Goal: Task Accomplishment & Management: Complete application form

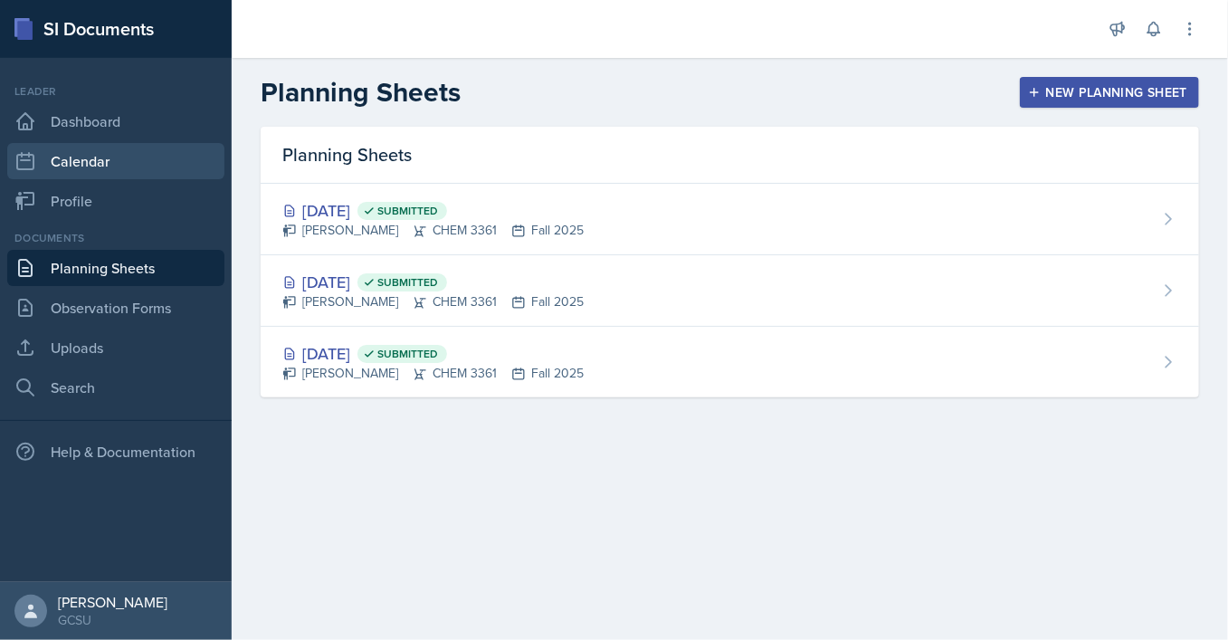
click at [71, 167] on link "Calendar" at bounding box center [115, 161] width 217 height 36
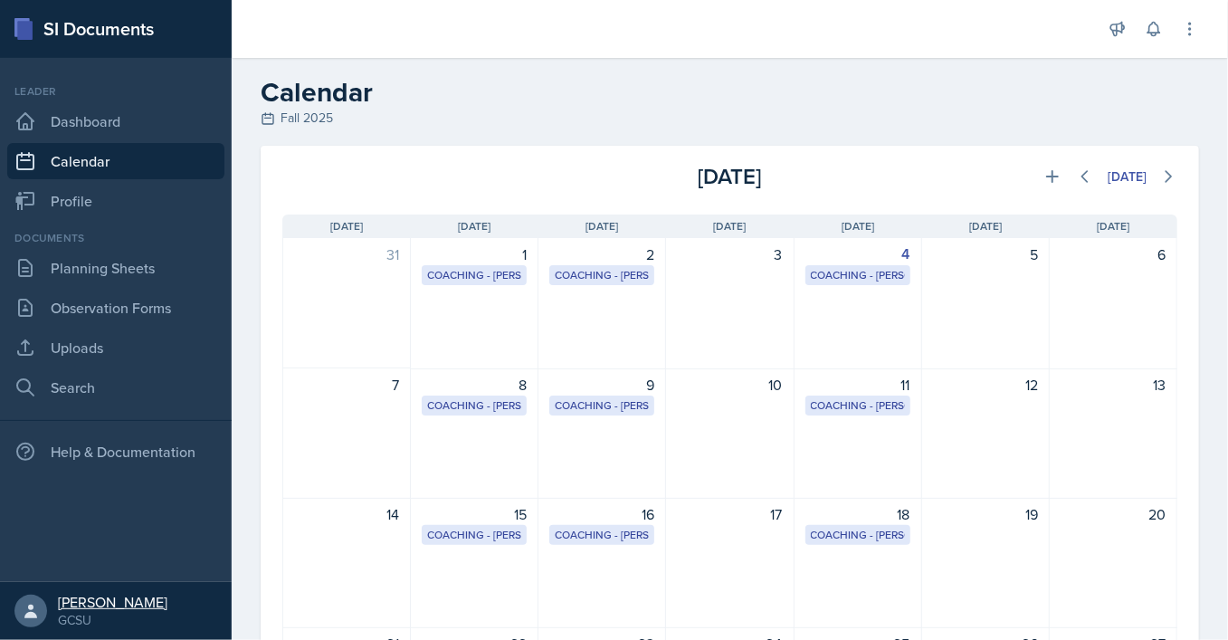
click at [110, 597] on div "[PERSON_NAME]" at bounding box center [113, 602] width 110 height 18
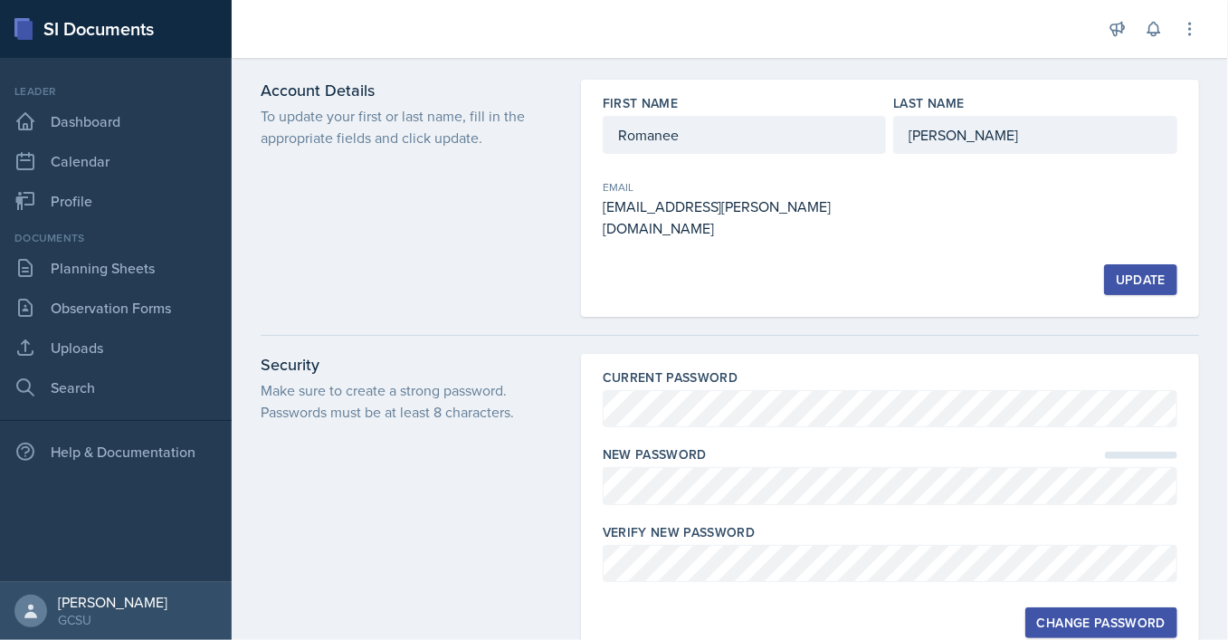
scroll to position [181, 0]
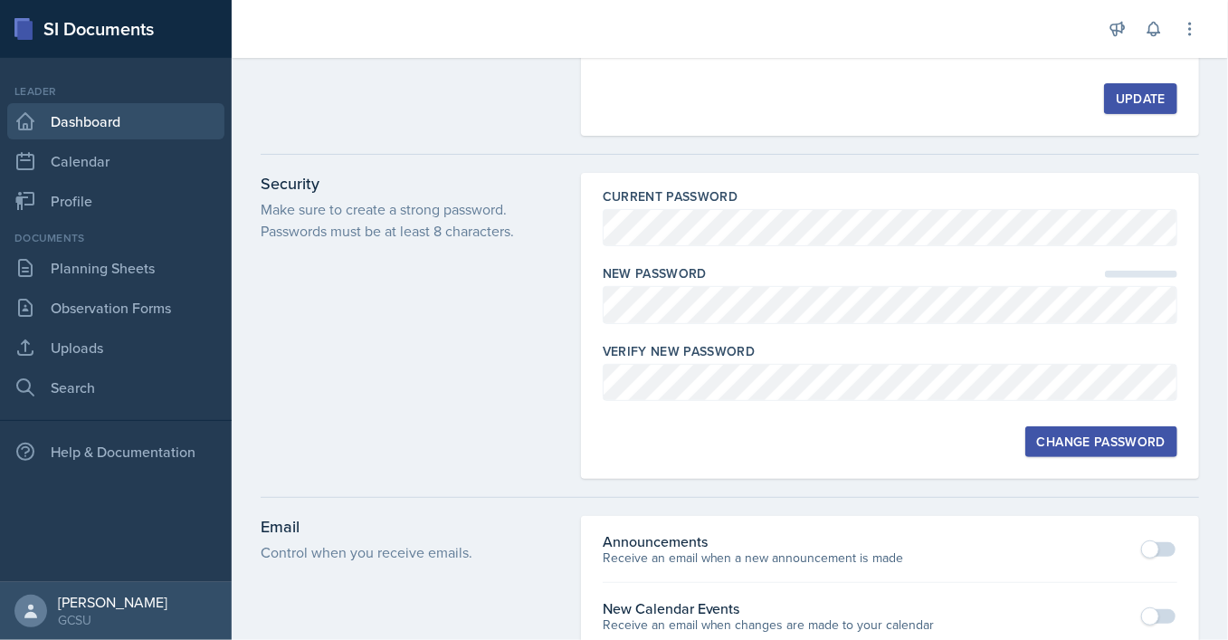
click at [91, 121] on link "Dashboard" at bounding box center [115, 121] width 217 height 36
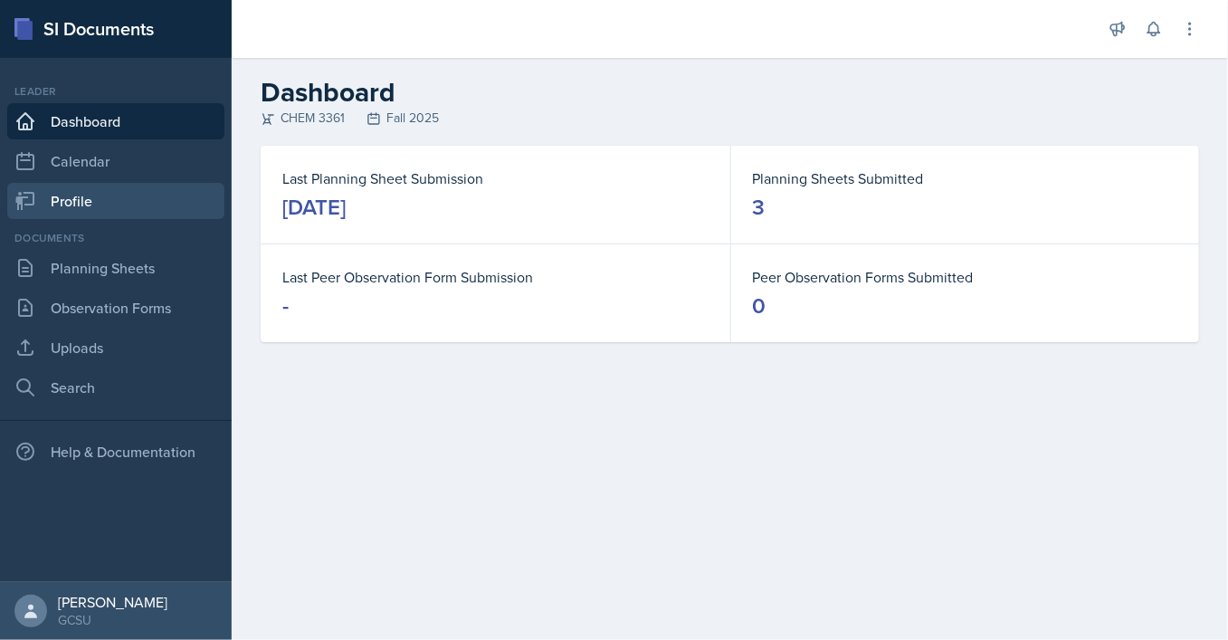
click at [118, 205] on link "Profile" at bounding box center [115, 201] width 217 height 36
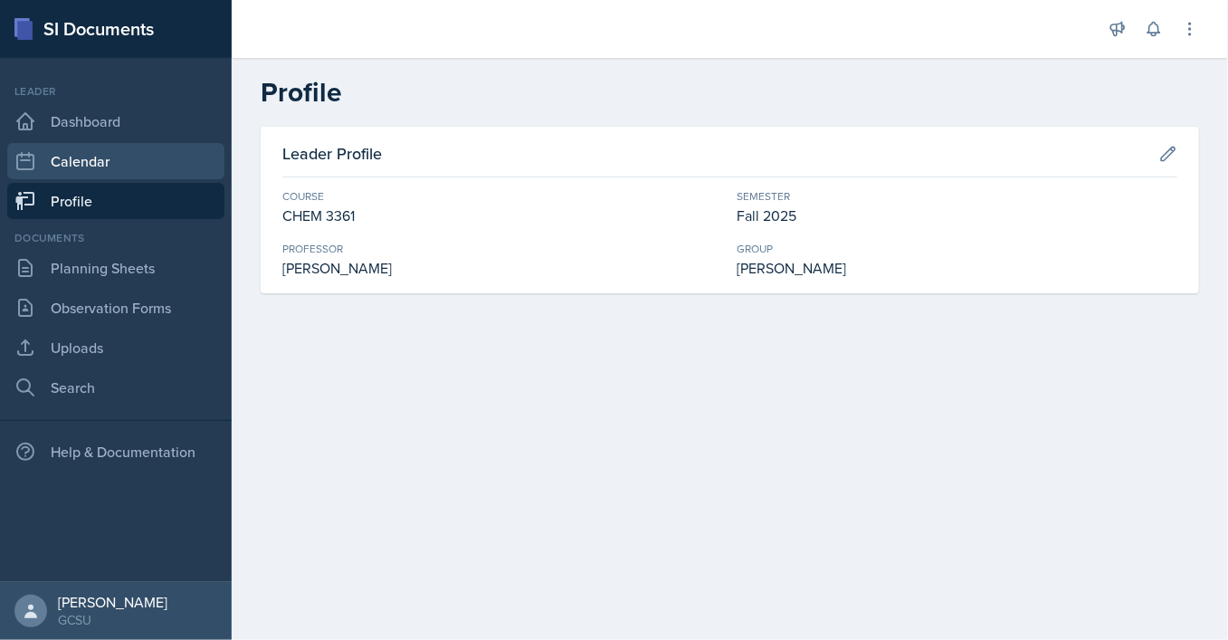
click at [101, 168] on link "Calendar" at bounding box center [115, 161] width 217 height 36
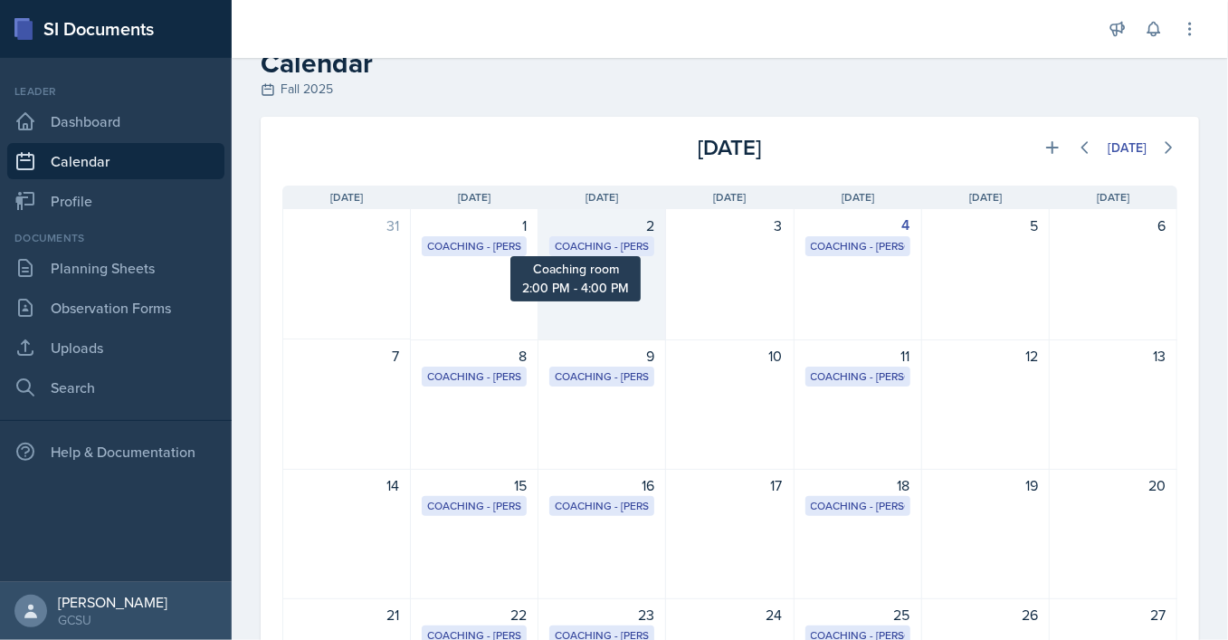
scroll to position [46, 0]
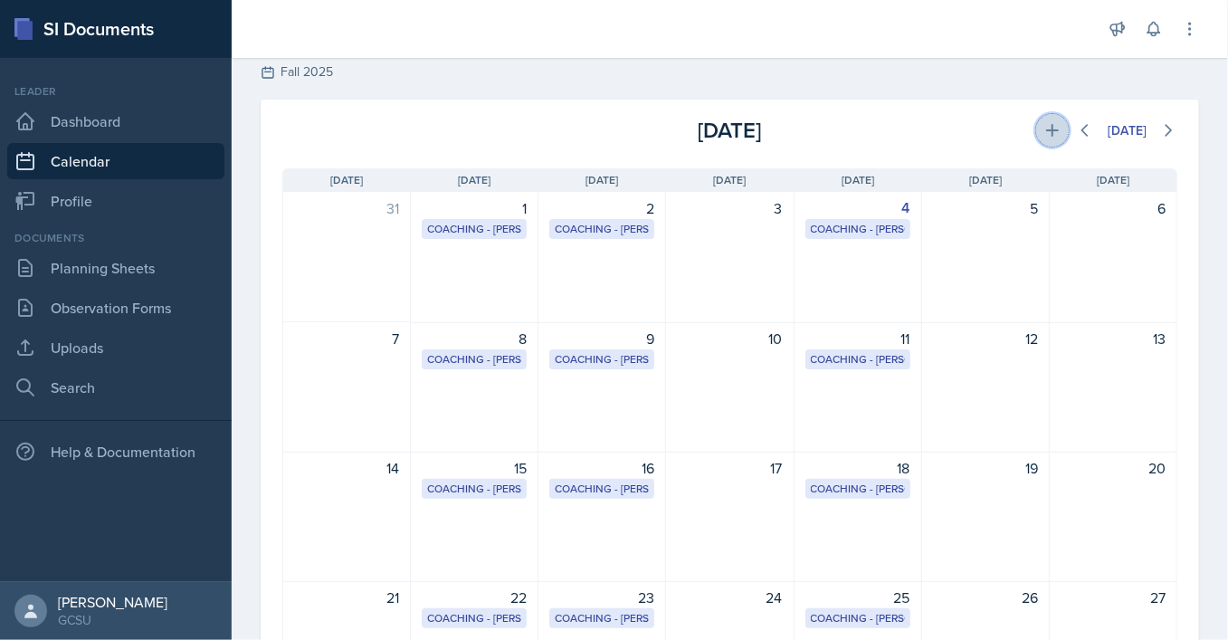
click at [1051, 130] on icon at bounding box center [1052, 130] width 13 height 13
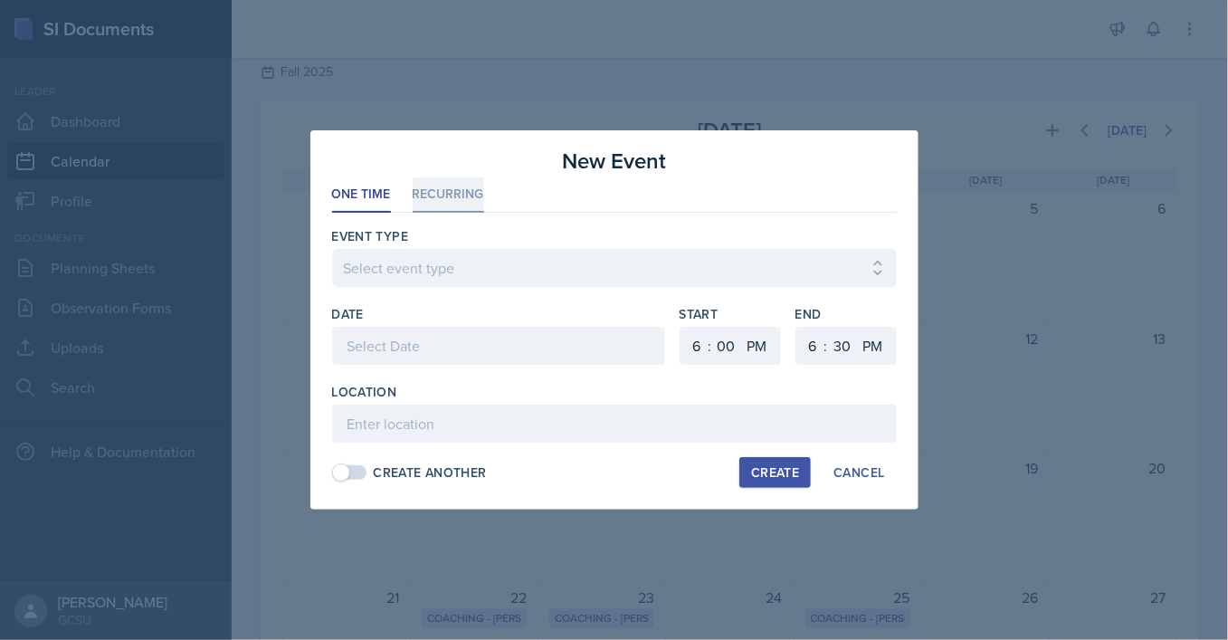
click at [452, 196] on li "Recurring" at bounding box center [449, 194] width 72 height 35
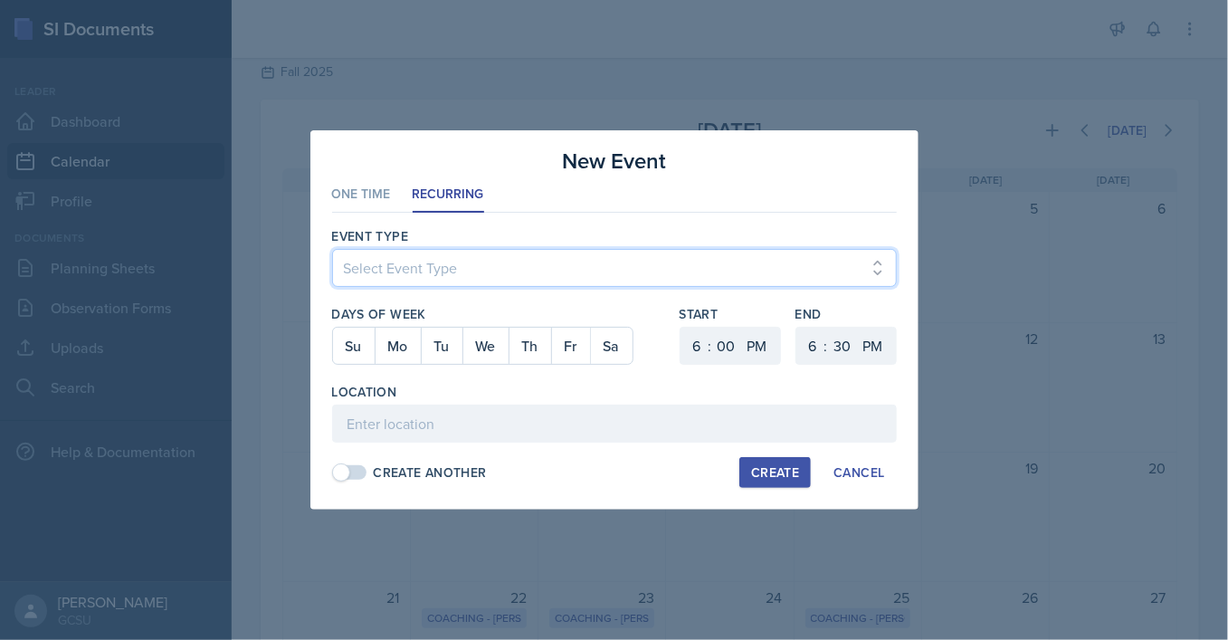
click at [332, 249] on select "Select Event Type Leader Training New Calendar Event SI Session" at bounding box center [614, 268] width 565 height 38
select select "700c1d41-4793-48d3-8616-e09499dfb71d"
click option "SI Session" at bounding box center [0, 0] width 0 height 0
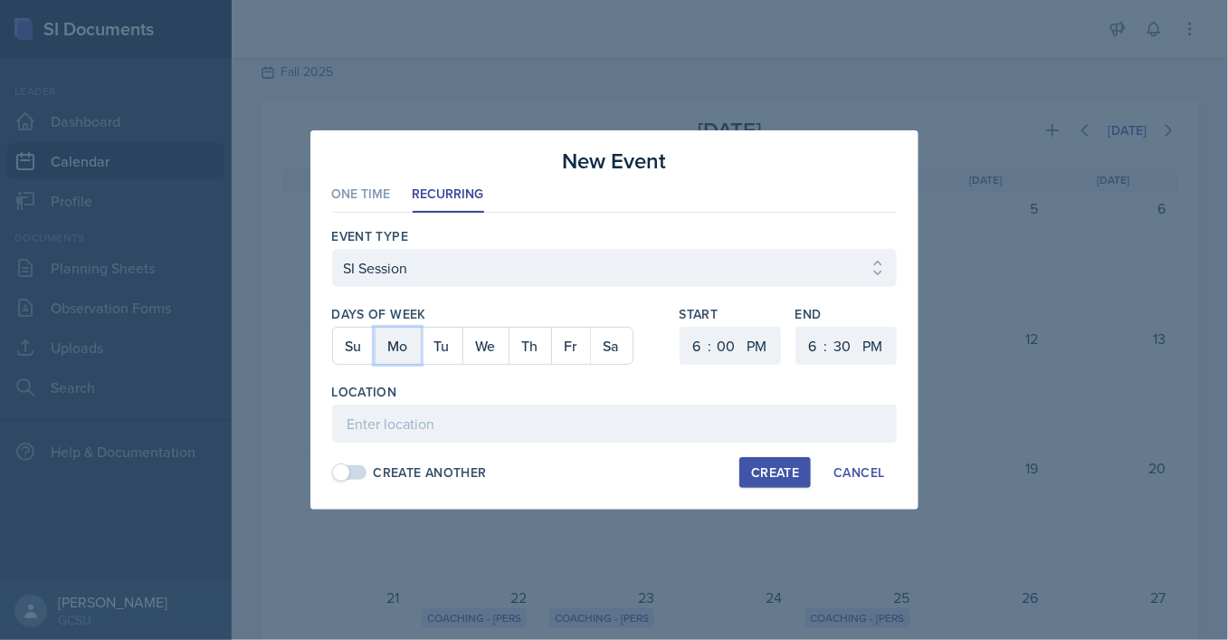
click at [396, 349] on button "Mo" at bounding box center [398, 346] width 46 height 36
click at [435, 349] on button "Tu" at bounding box center [442, 346] width 42 height 36
click at [712, 327] on select "00 05 10 15 20 25 30 35 40 45 50 55" at bounding box center [726, 346] width 29 height 38
click at [681, 327] on select "1 2 3 4 5 6 7 8 9 10 11 12" at bounding box center [695, 346] width 29 height 38
select select "5"
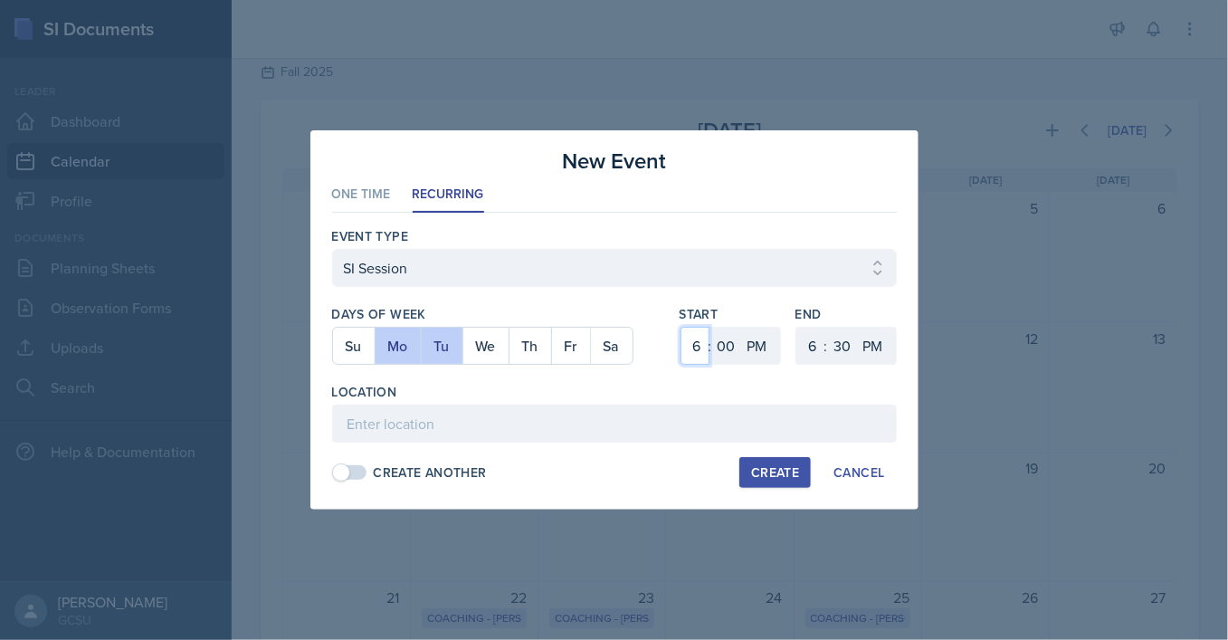
click option "5" at bounding box center [0, 0] width 0 height 0
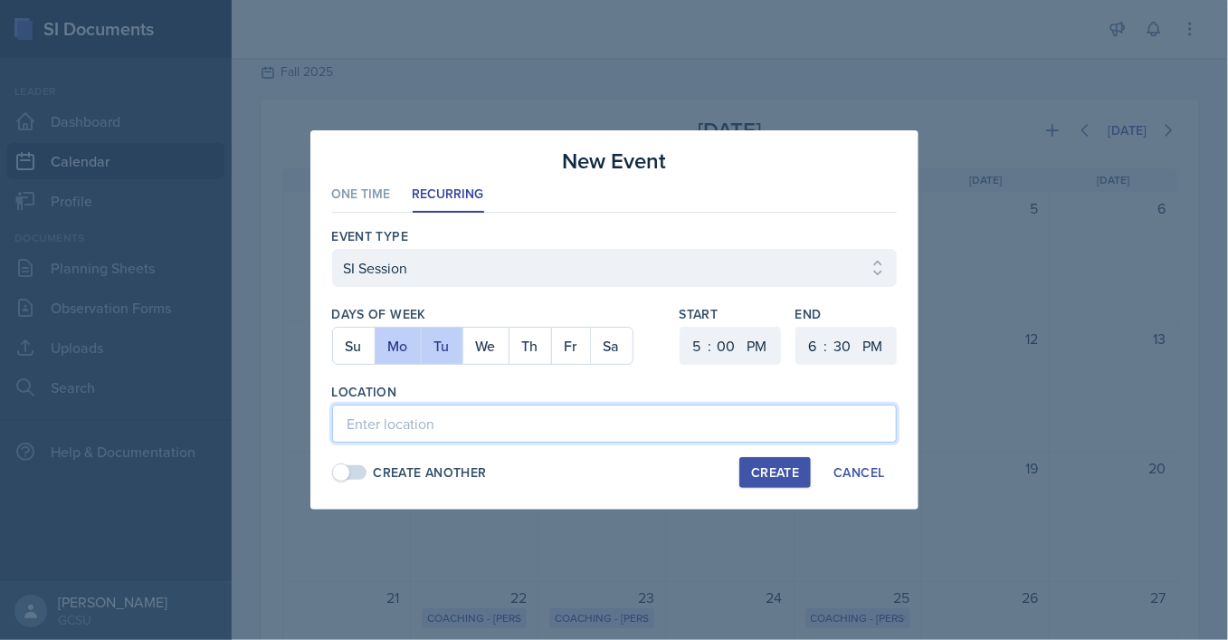
click at [603, 415] on input at bounding box center [614, 424] width 565 height 38
type input "A&S 238"
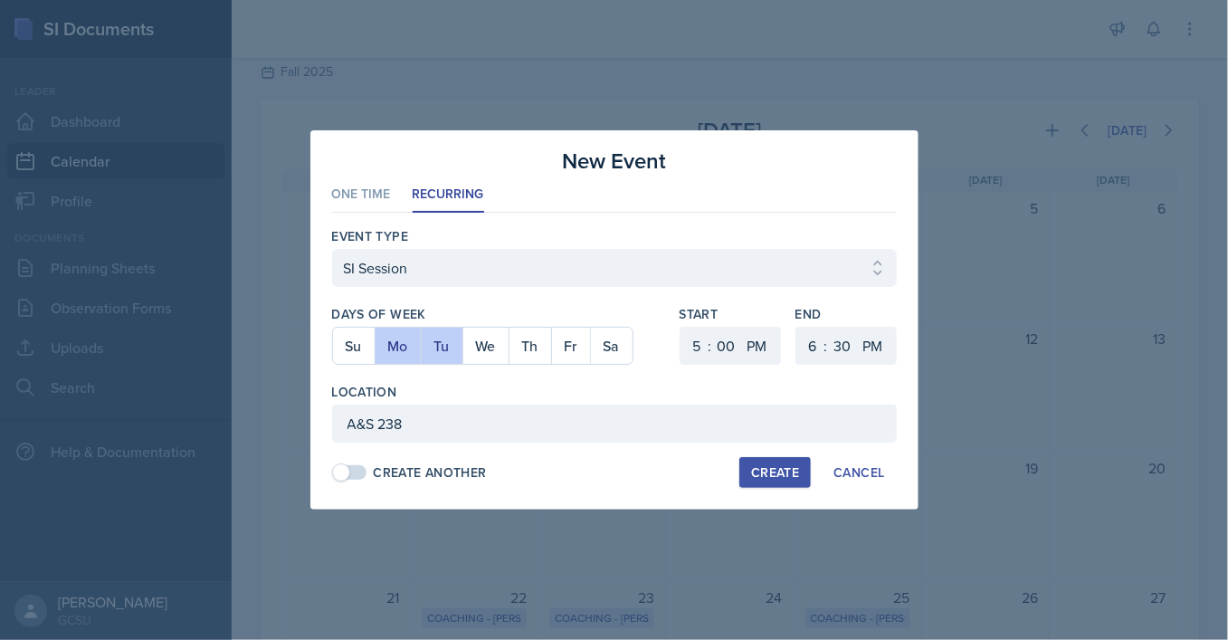
click at [774, 472] on div "Create" at bounding box center [775, 472] width 48 height 14
select select
select select "6"
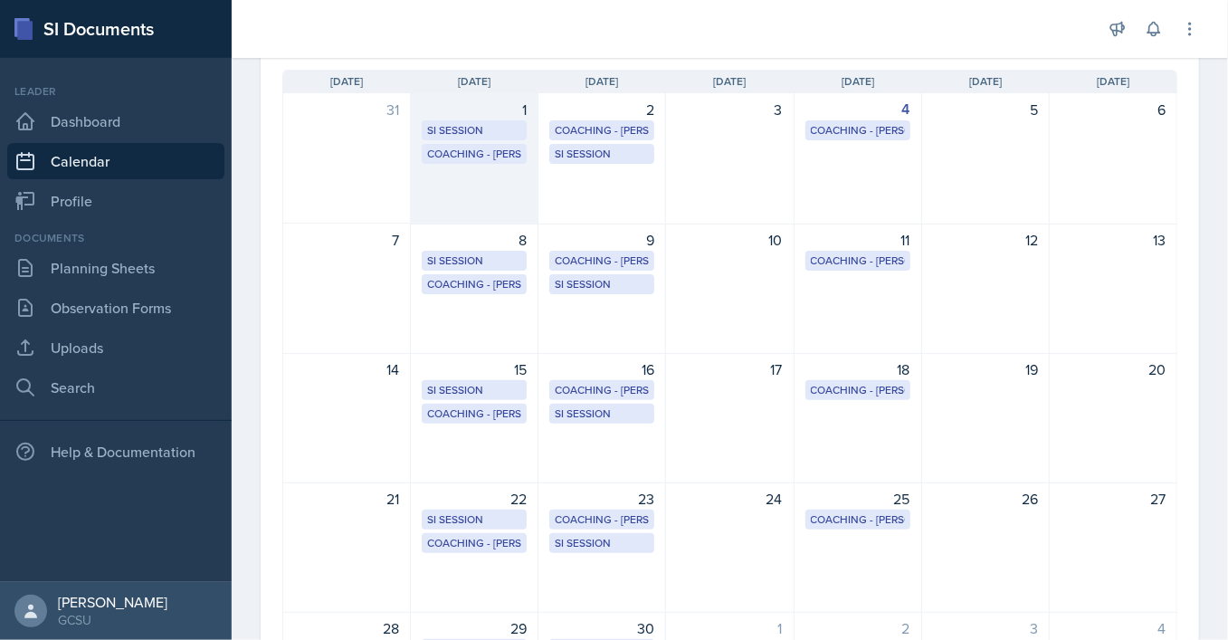
scroll to position [123, 0]
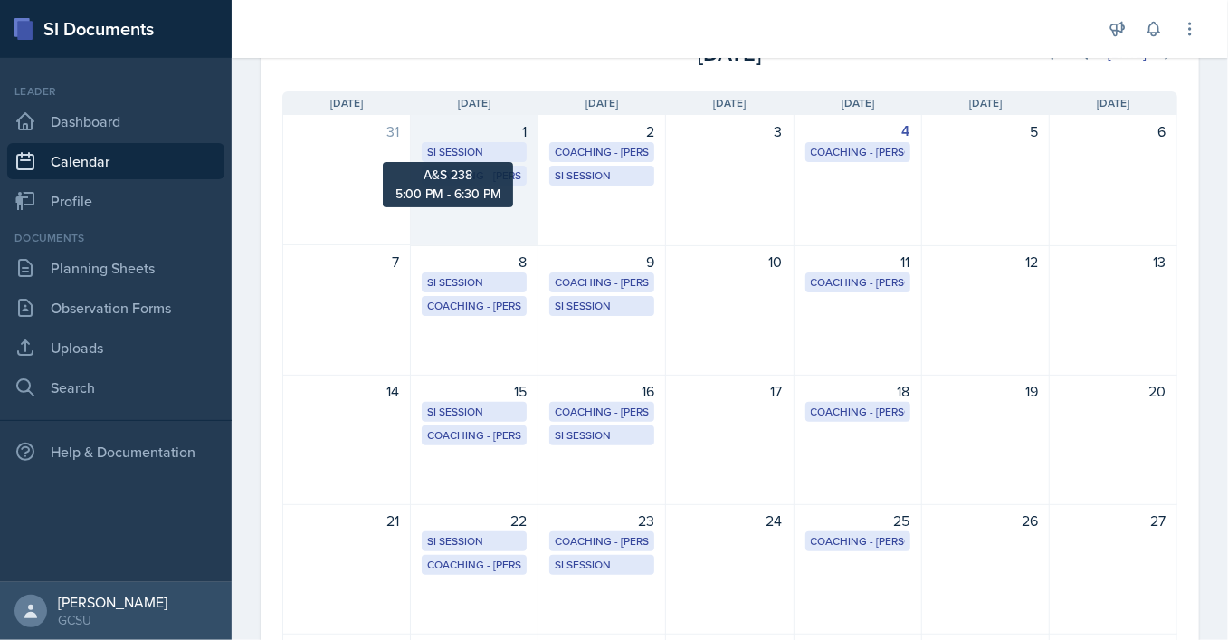
click at [473, 148] on div "SI Session" at bounding box center [474, 152] width 94 height 16
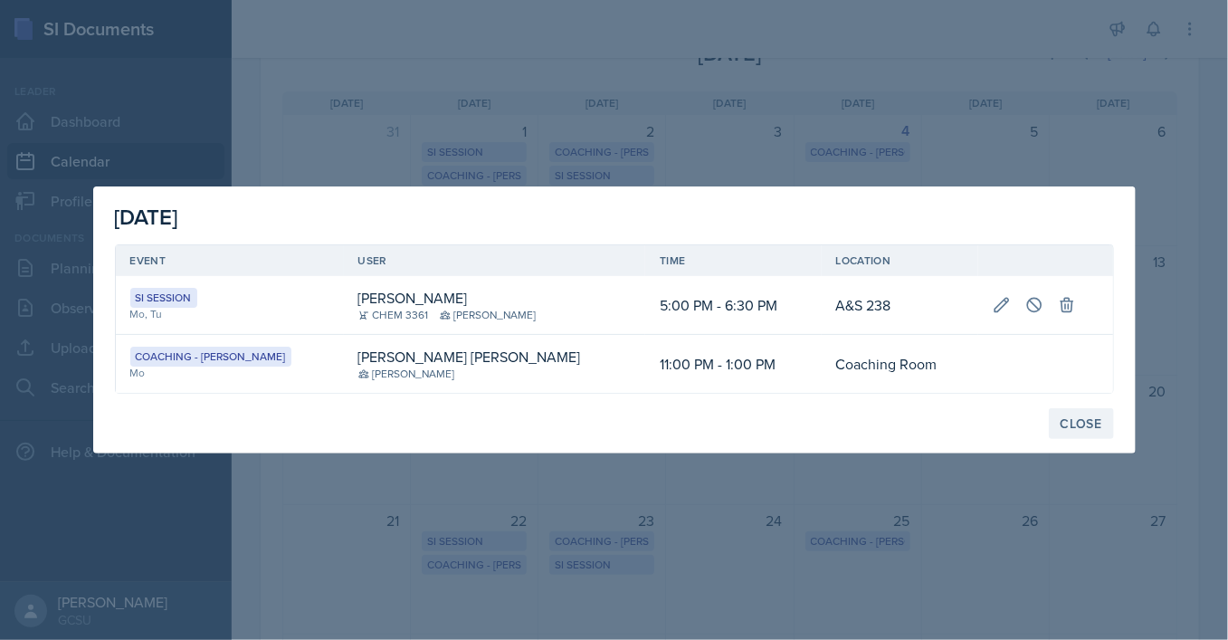
click at [1082, 423] on div "Close" at bounding box center [1082, 423] width 42 height 14
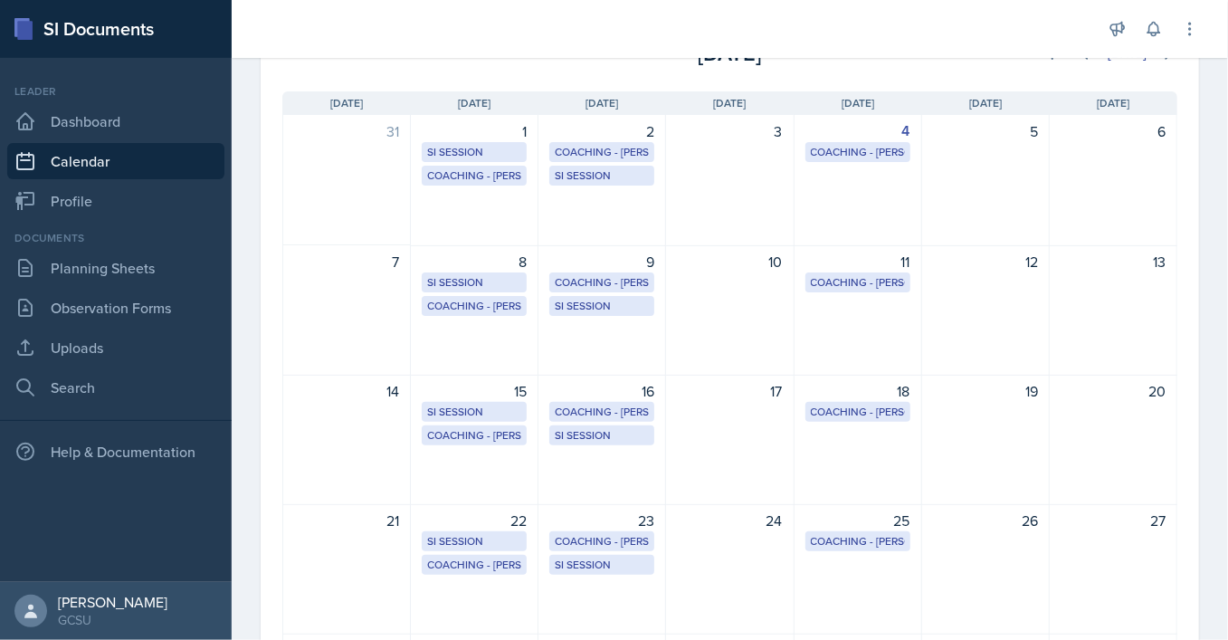
scroll to position [64, 0]
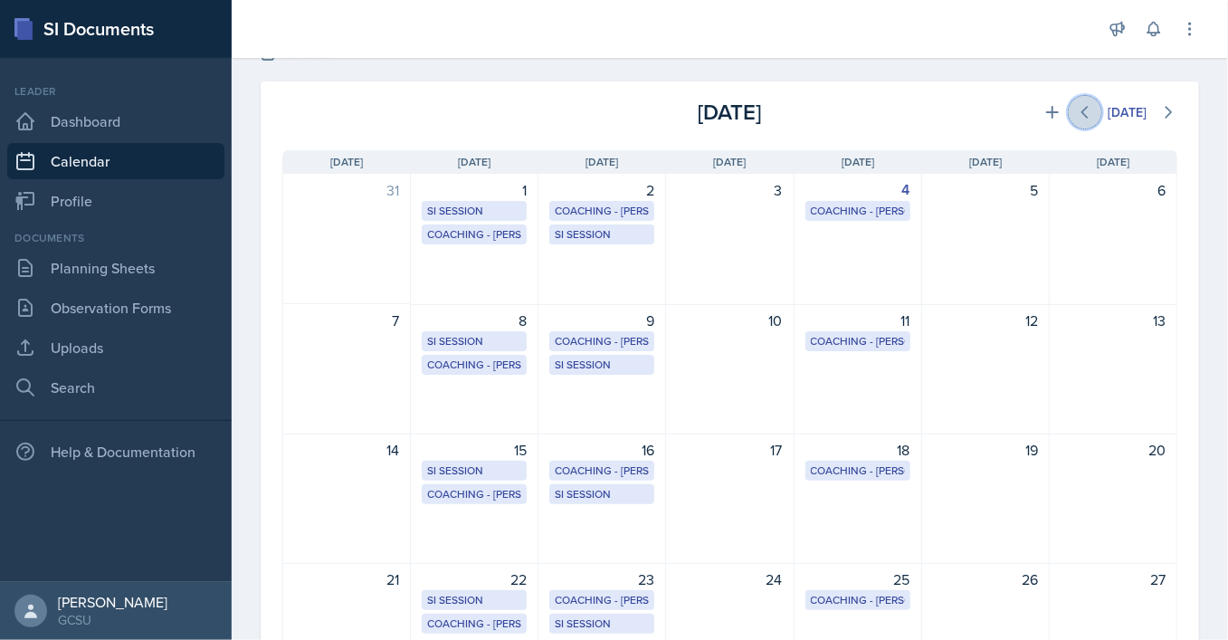
click at [1091, 111] on icon at bounding box center [1085, 112] width 18 height 18
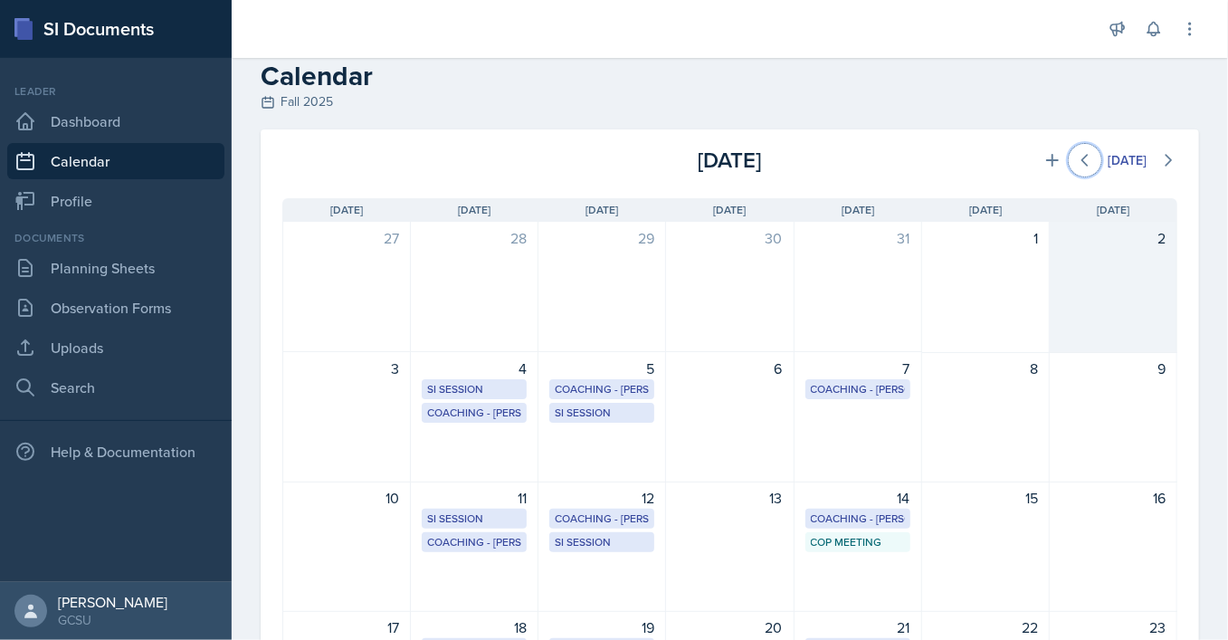
scroll to position [14, 0]
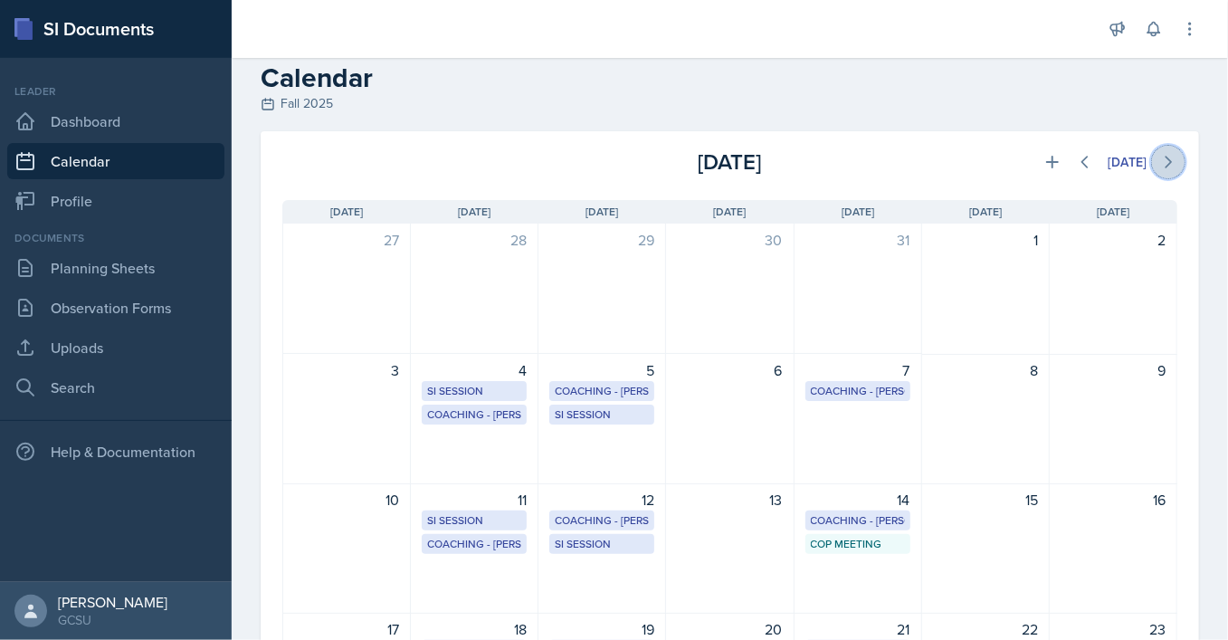
click at [1164, 166] on icon at bounding box center [1169, 162] width 18 height 18
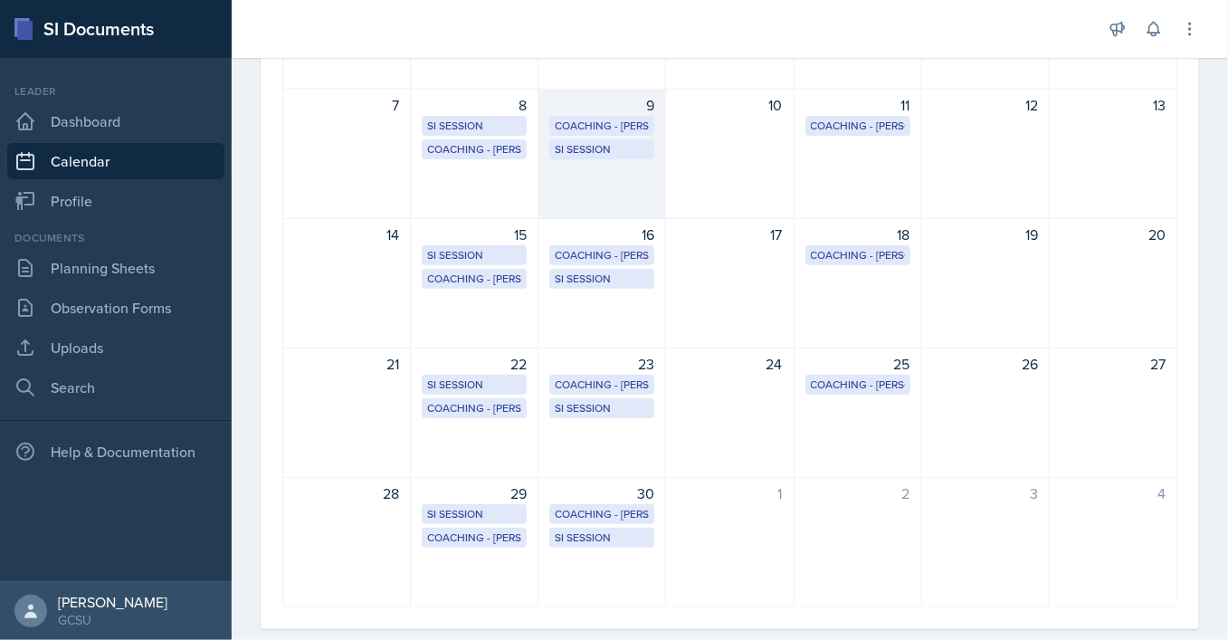
scroll to position [279, 0]
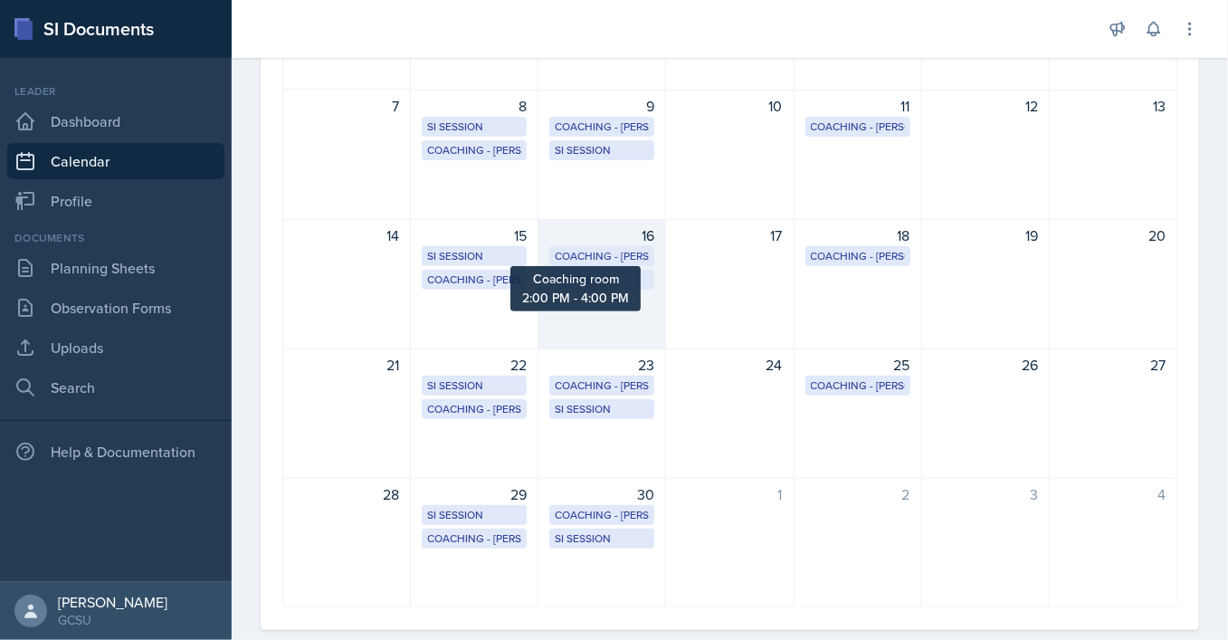
click at [594, 257] on div "Coaching - [PERSON_NAME]" at bounding box center [602, 256] width 94 height 16
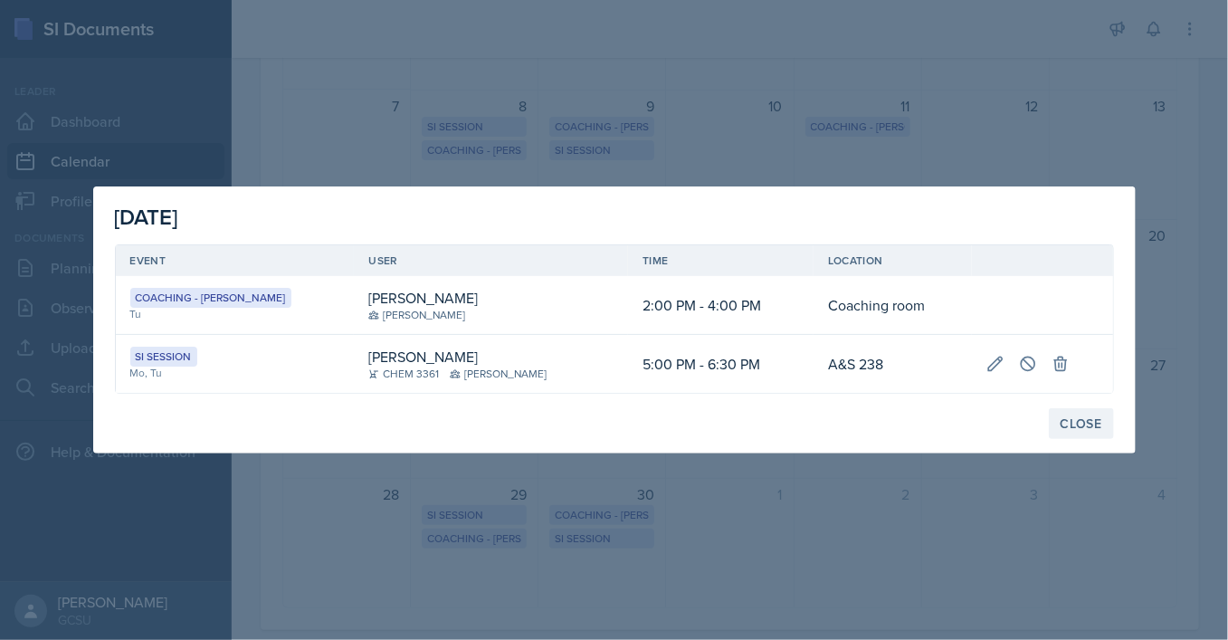
click at [1088, 425] on div "Close" at bounding box center [1082, 423] width 42 height 14
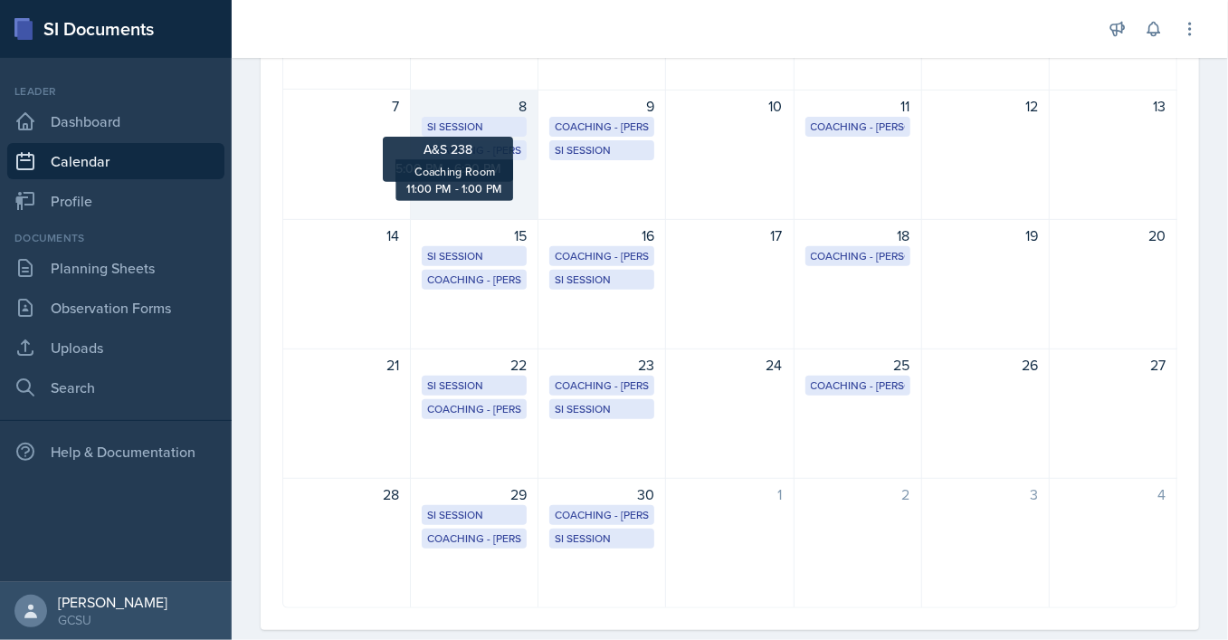
click at [459, 122] on div "SI Session" at bounding box center [474, 127] width 94 height 16
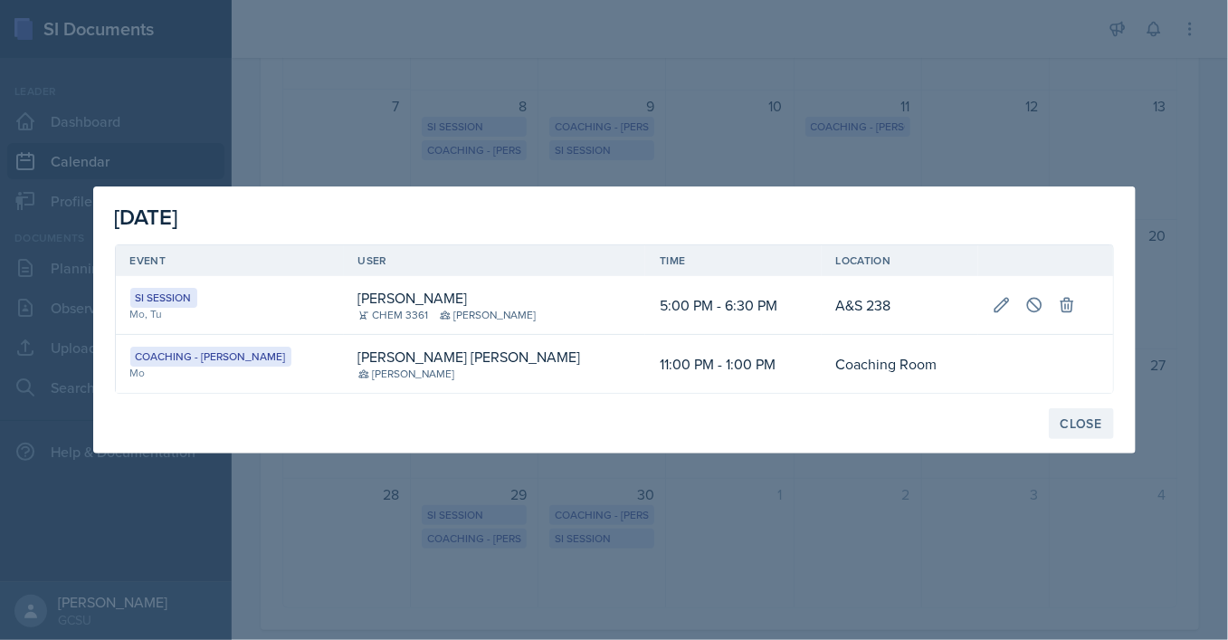
click at [1086, 425] on div "Close" at bounding box center [1082, 423] width 42 height 14
